Goal: Information Seeking & Learning: Learn about a topic

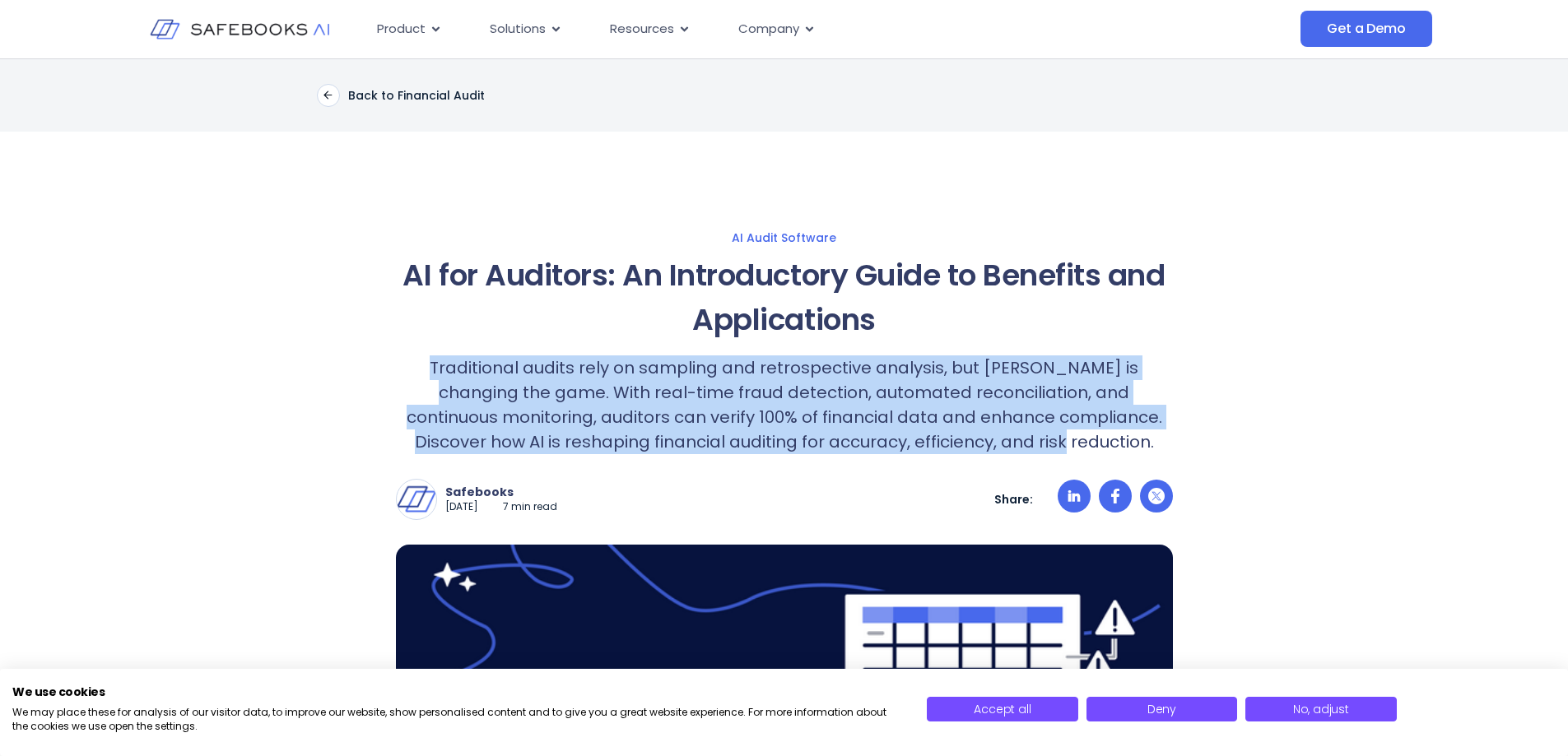
drag, startPoint x: 395, startPoint y: 361, endPoint x: 1109, endPoint y: 447, distance: 719.2
click at [789, 434] on p "Traditional audits rely on sampling and retrospective analysis, but AI is chang…" at bounding box center [784, 405] width 777 height 99
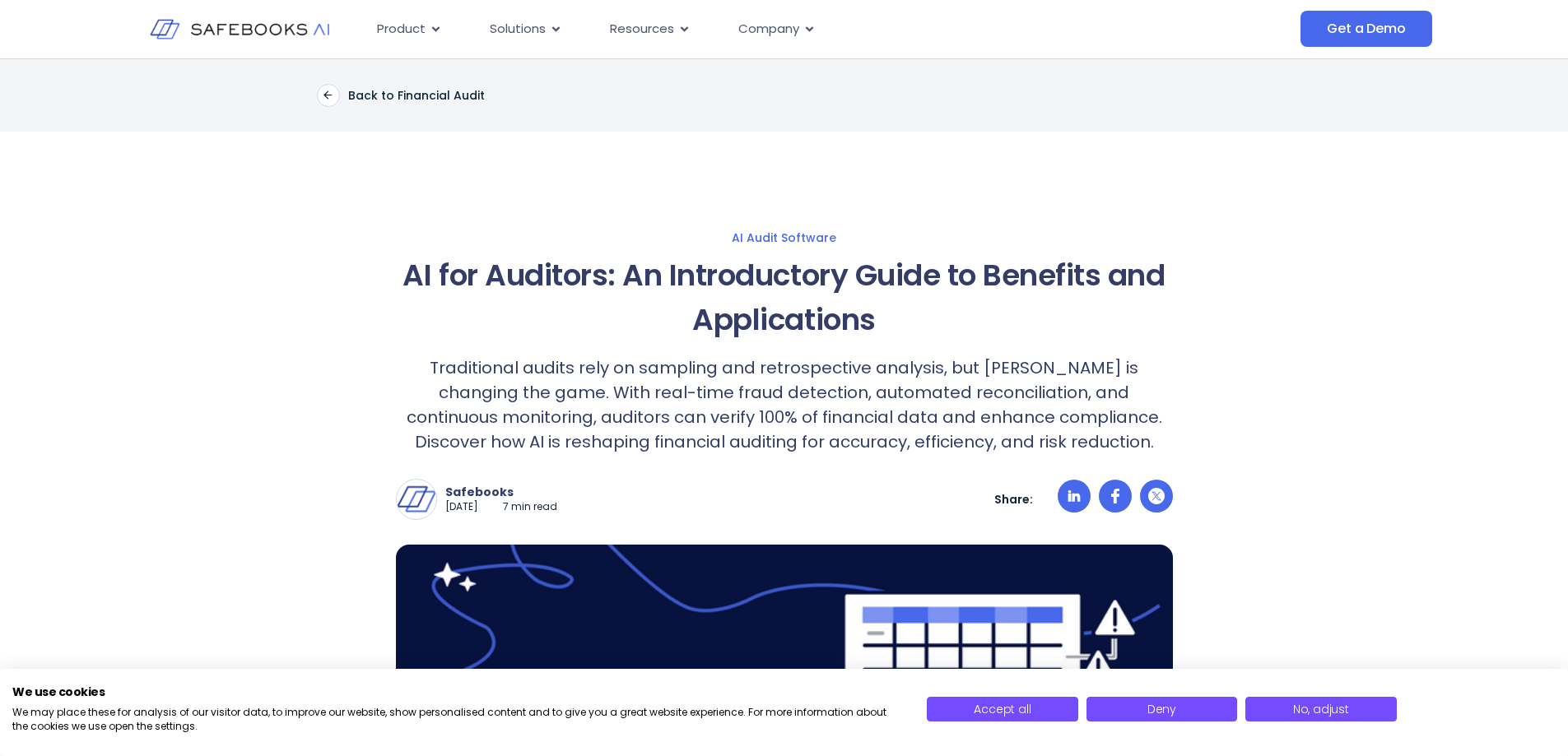
click at [698, 394] on p "Traditional audits rely on sampling and retrospective analysis, but AI is chang…" at bounding box center [784, 405] width 777 height 99
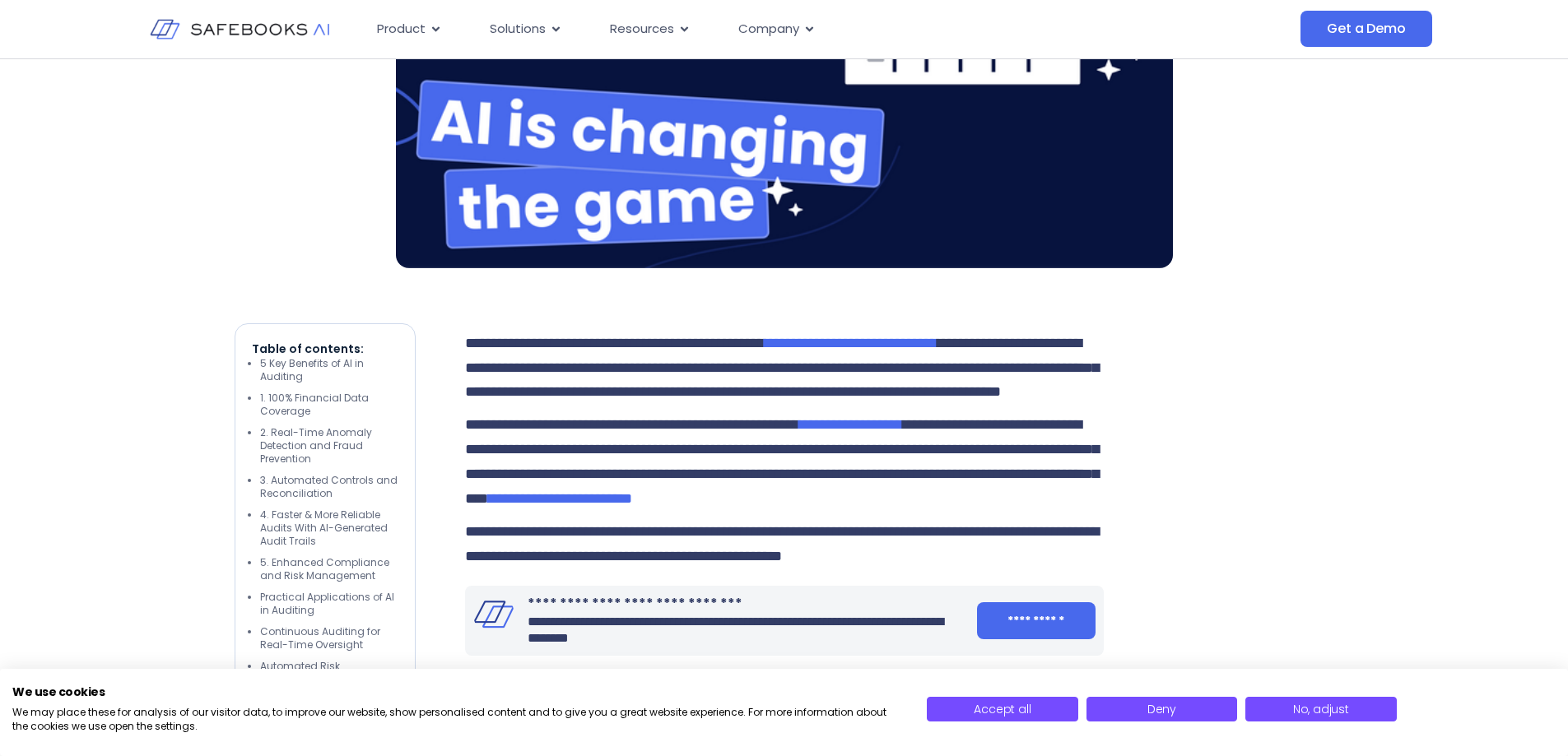
scroll to position [741, 0]
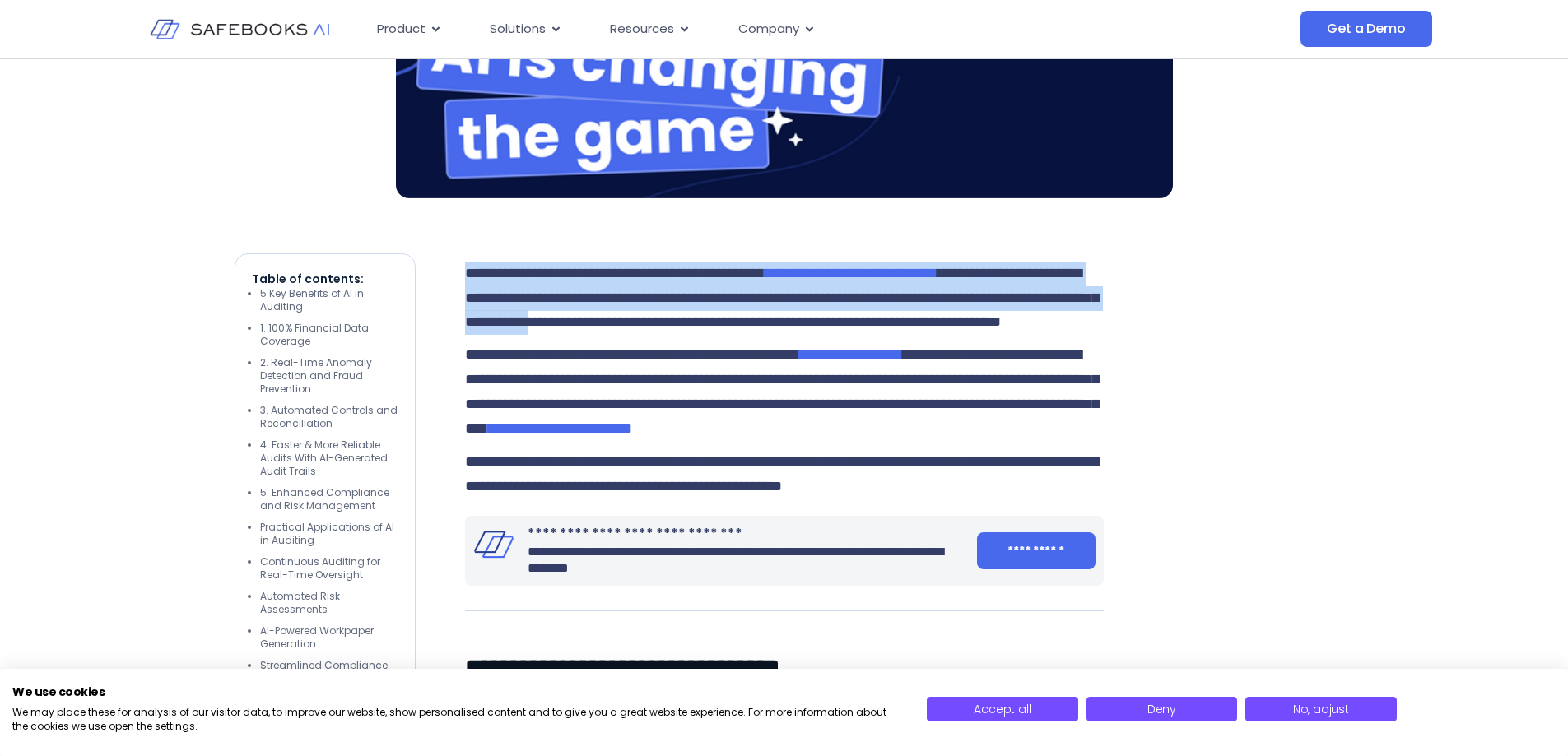
drag, startPoint x: 457, startPoint y: 264, endPoint x: 914, endPoint y: 332, distance: 462.0
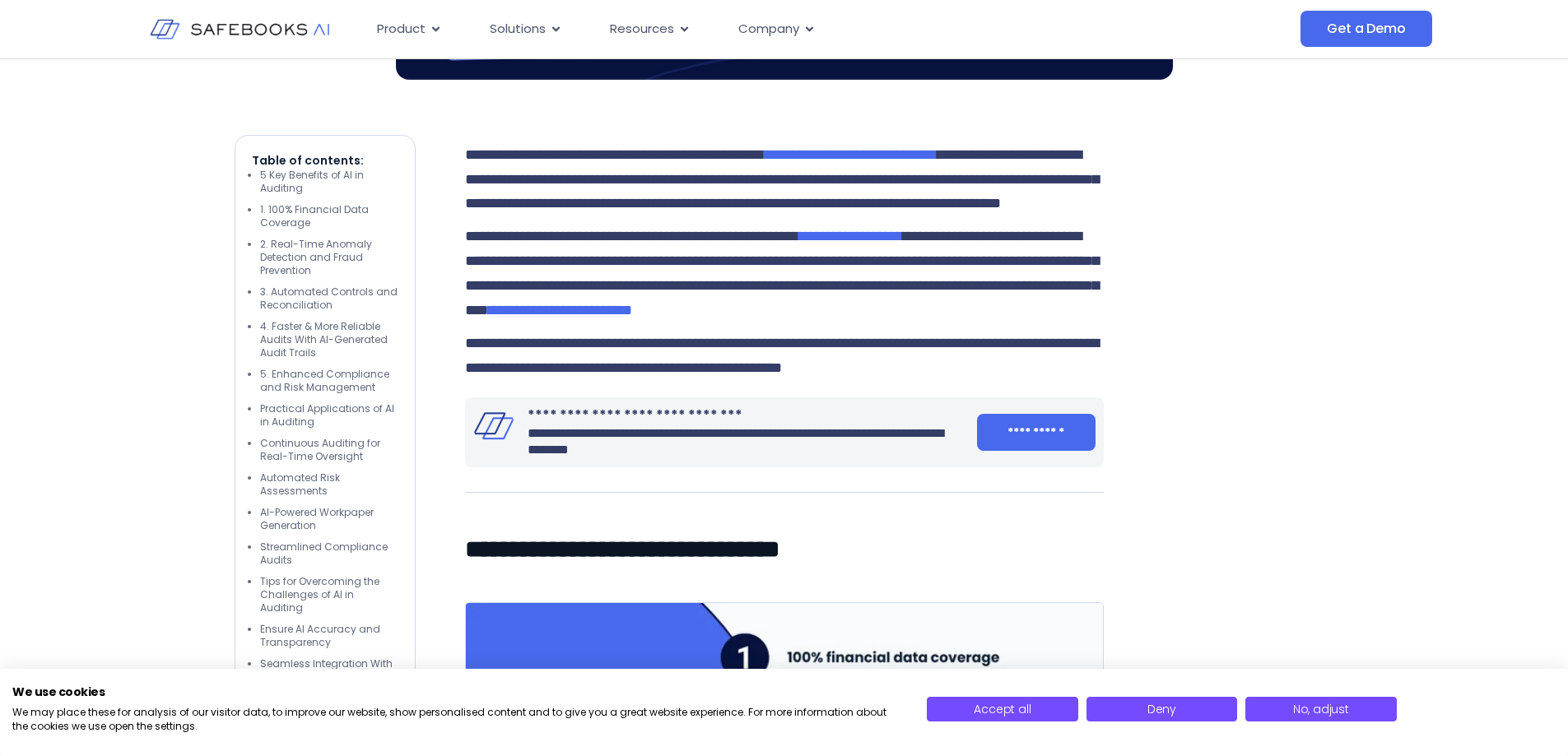
scroll to position [905, 0]
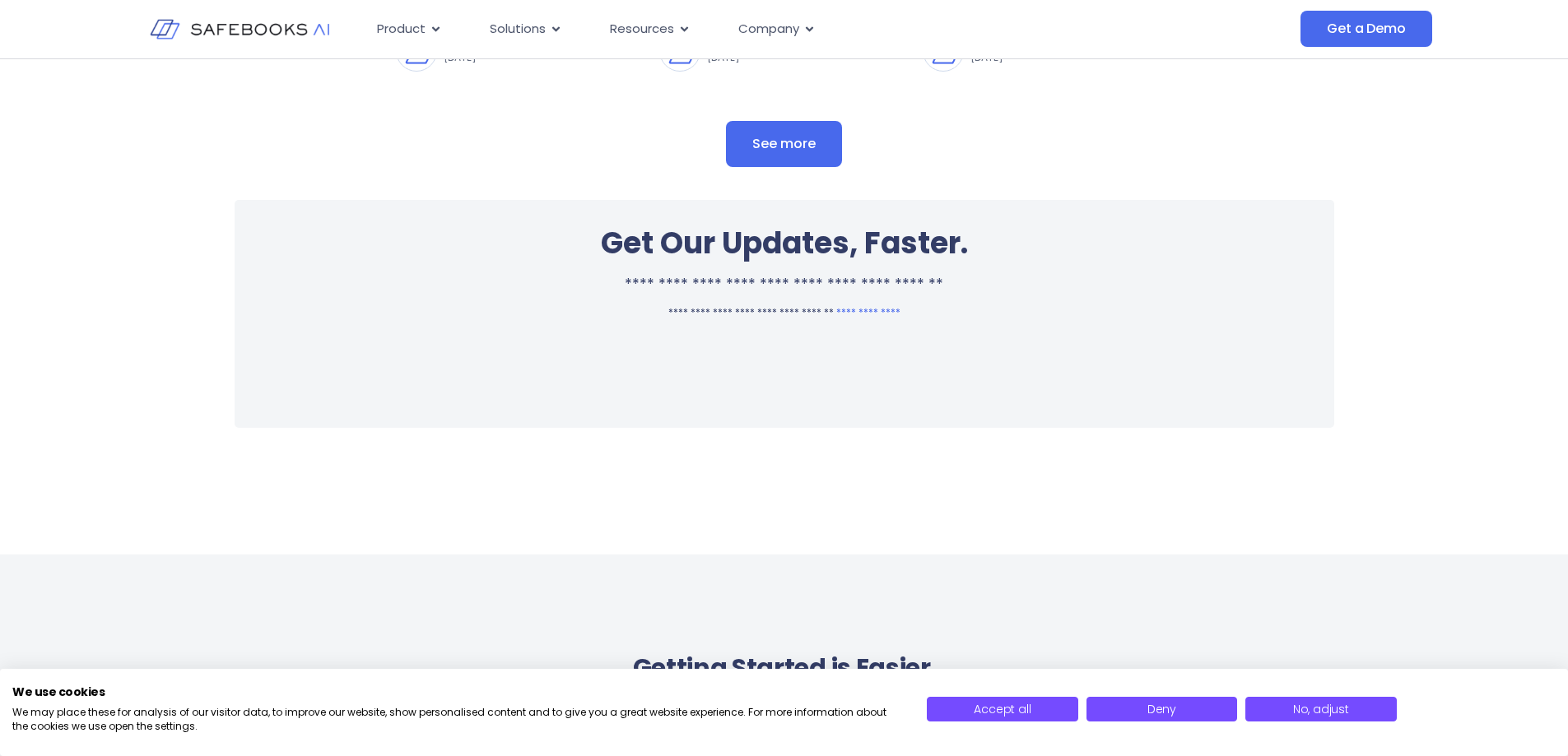
scroll to position [0, 0]
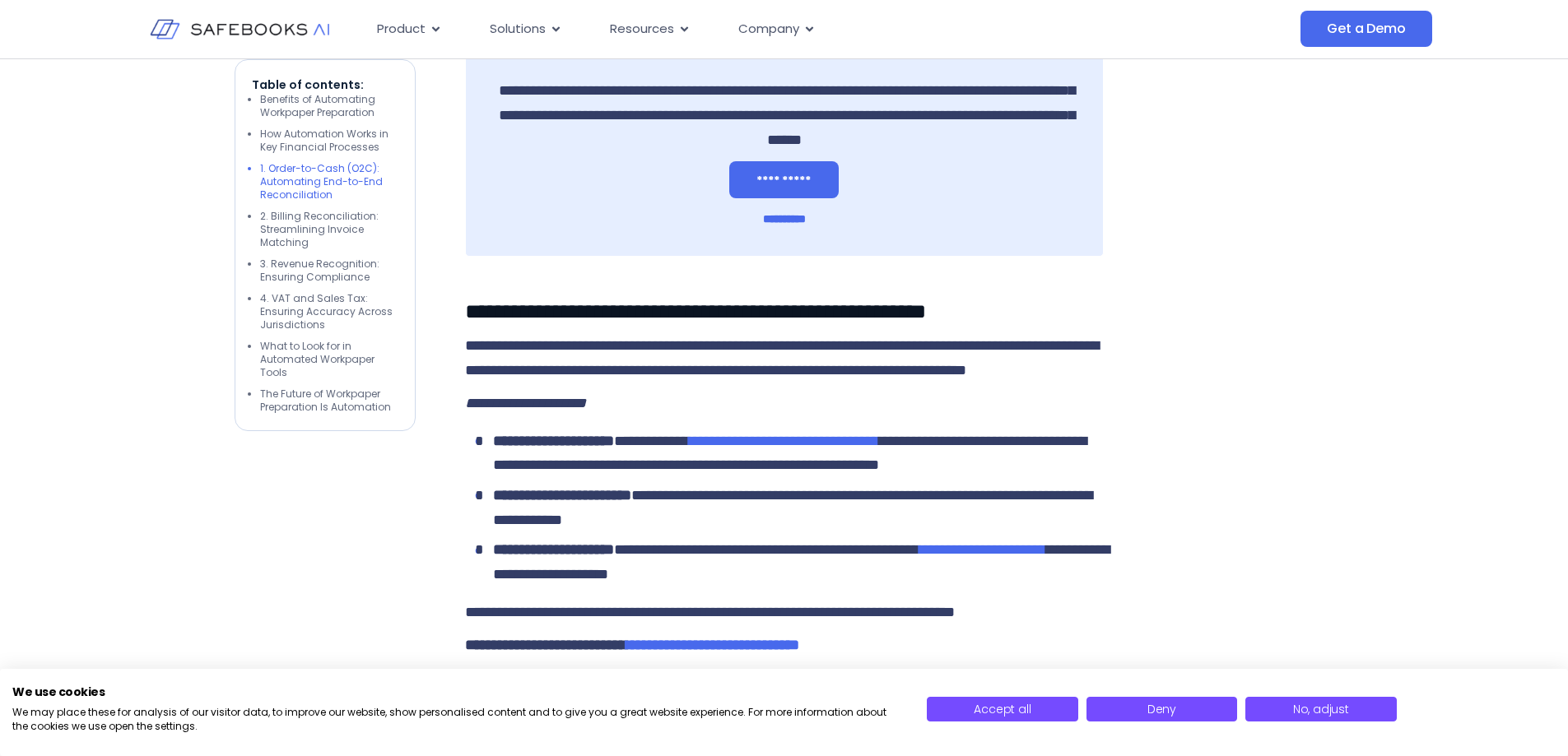
scroll to position [3539, 0]
